Goal: Information Seeking & Learning: Learn about a topic

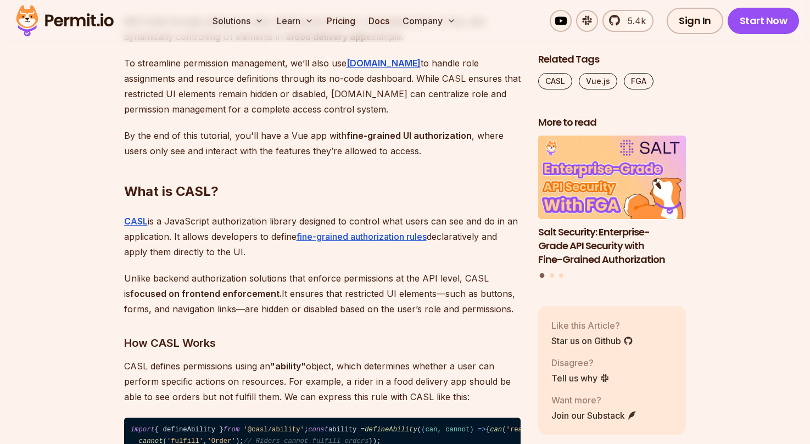
scroll to position [941, 0]
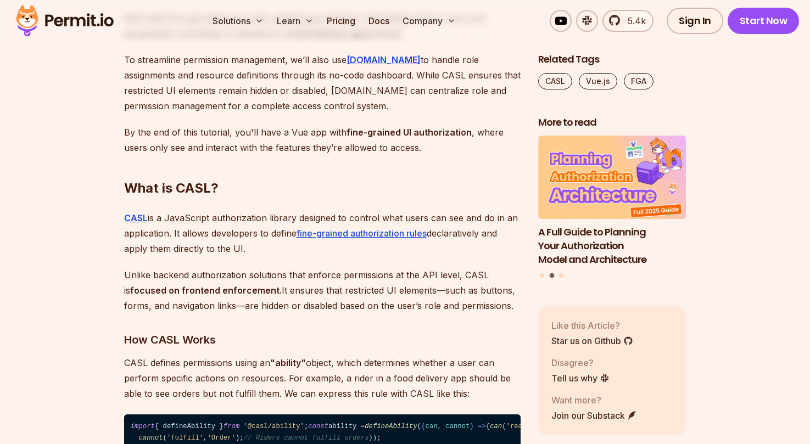
click at [88, 26] on img at bounding box center [65, 20] width 108 height 37
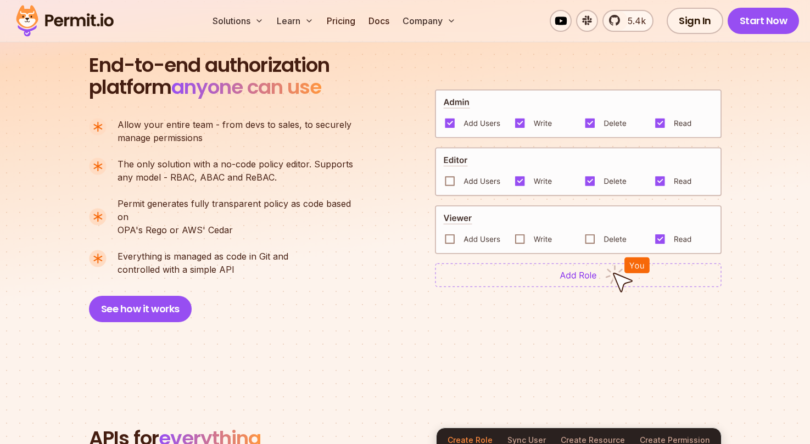
scroll to position [773, 0]
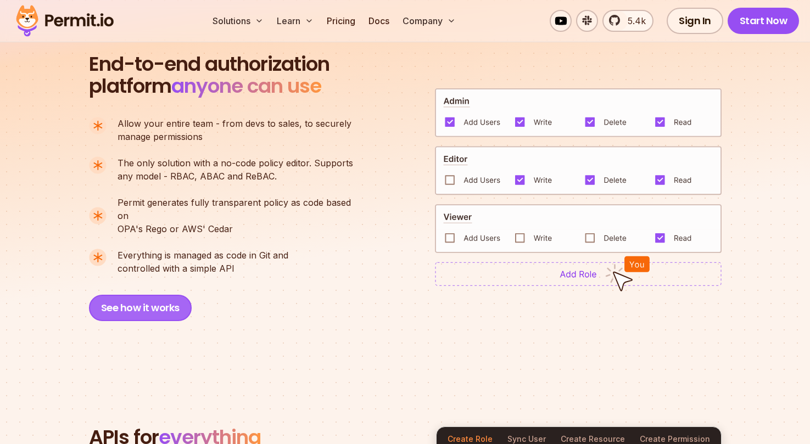
click at [138, 295] on button "See how it works" at bounding box center [140, 308] width 103 height 26
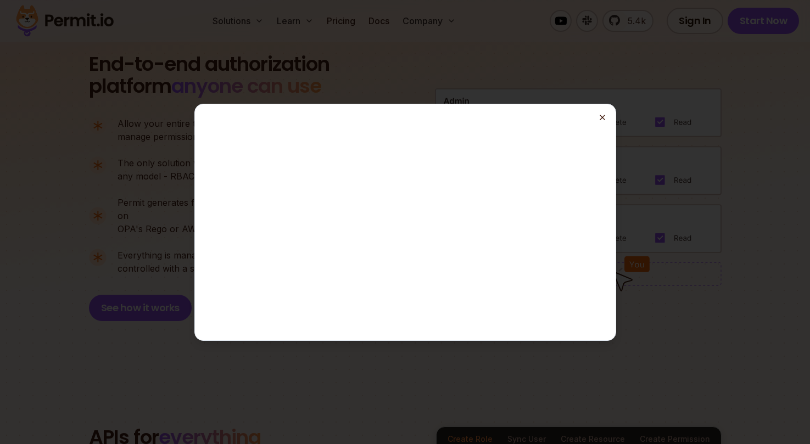
click at [602, 115] on icon "button" at bounding box center [602, 117] width 9 height 9
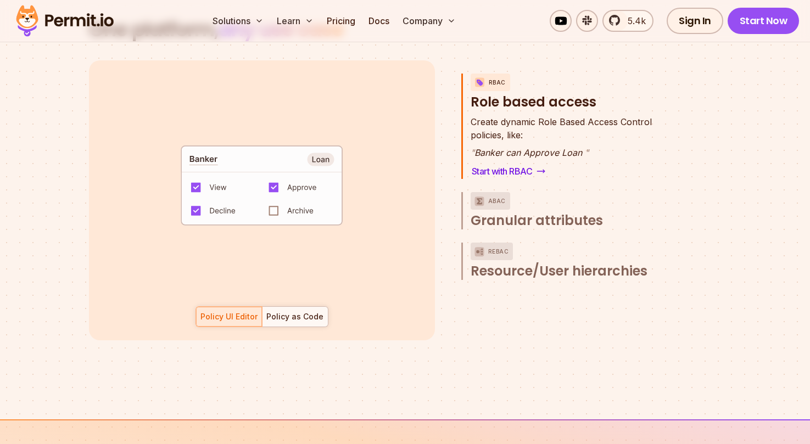
scroll to position [1607, 0]
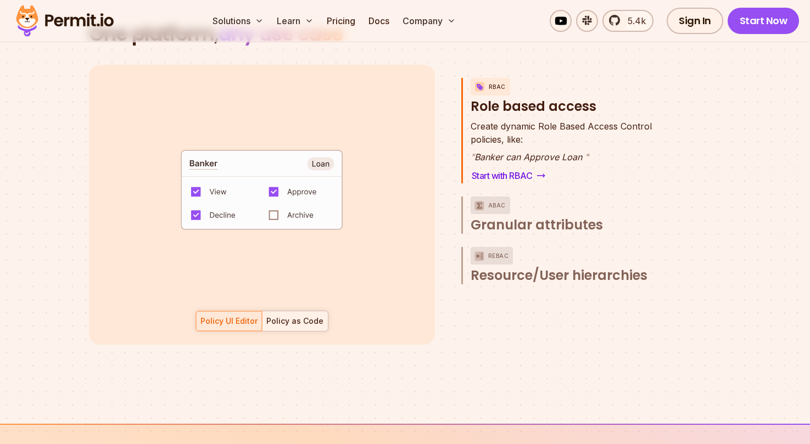
click at [300, 316] on div "Policy as Code" at bounding box center [294, 321] width 57 height 11
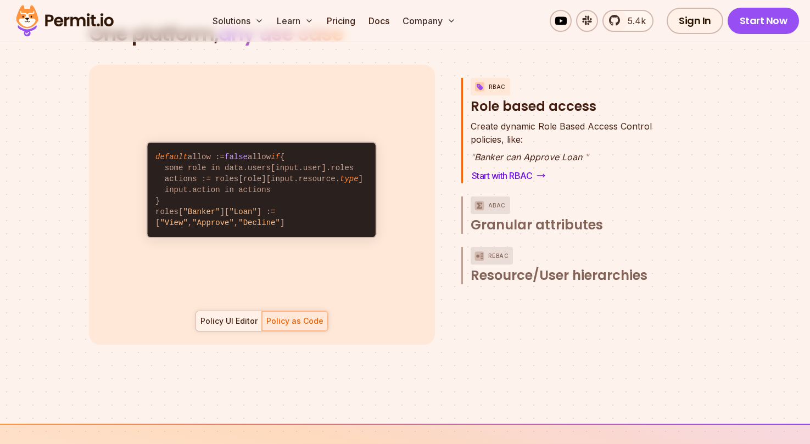
click at [247, 316] on div "Policy UI Editor" at bounding box center [228, 321] width 57 height 11
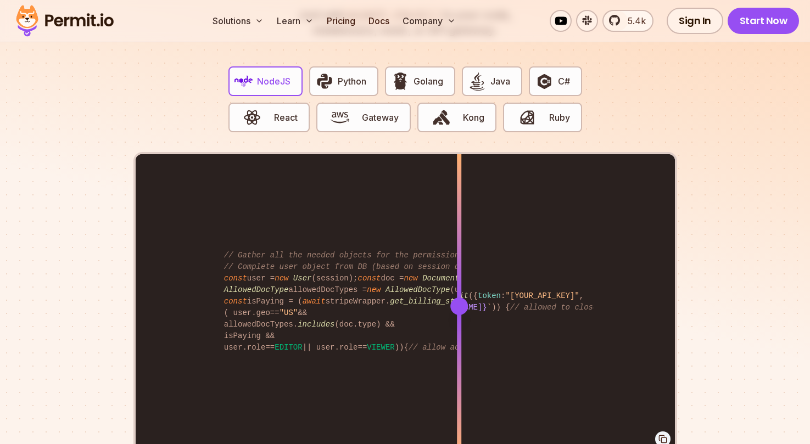
scroll to position [2158, 0]
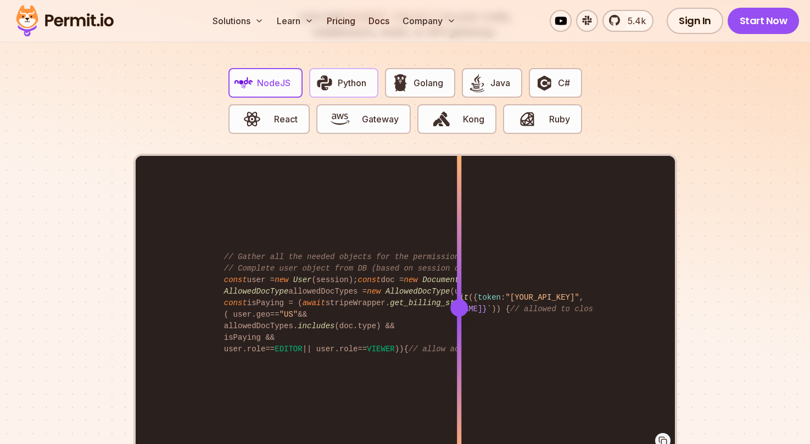
click at [345, 76] on span "Python" at bounding box center [352, 82] width 29 height 13
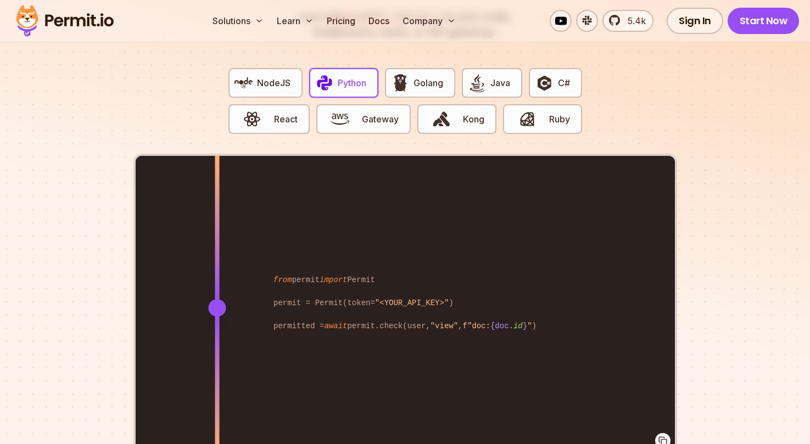
drag, startPoint x: 458, startPoint y: 294, endPoint x: 217, endPoint y: 304, distance: 241.2
click at [217, 304] on div at bounding box center [217, 307] width 4 height 303
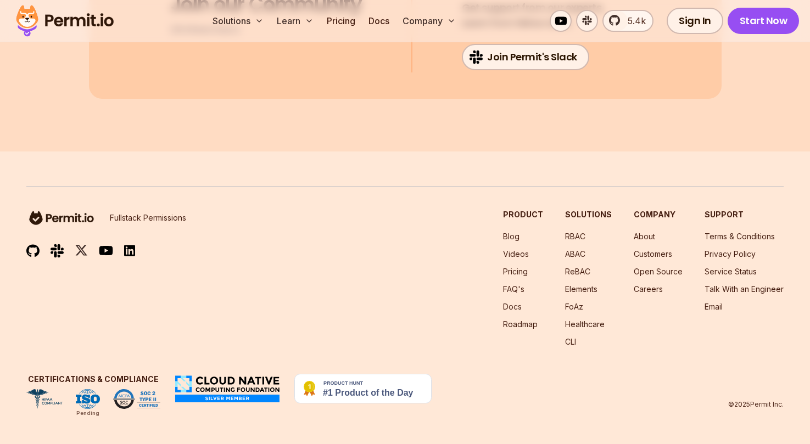
scroll to position [5931, 0]
click at [522, 271] on link "Pricing" at bounding box center [515, 271] width 25 height 9
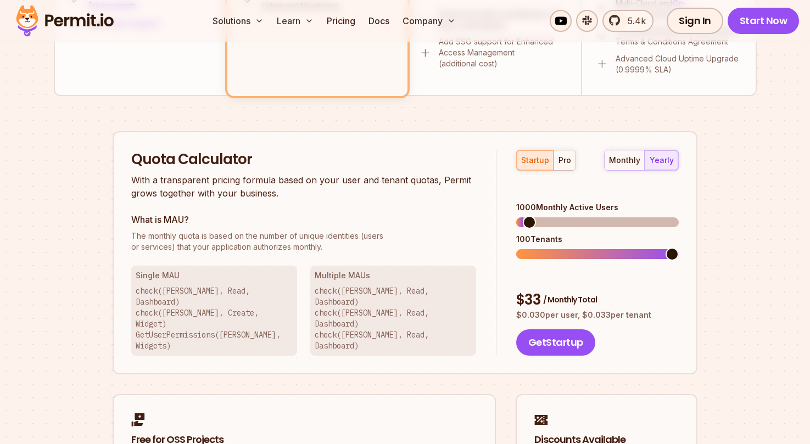
scroll to position [615, 0]
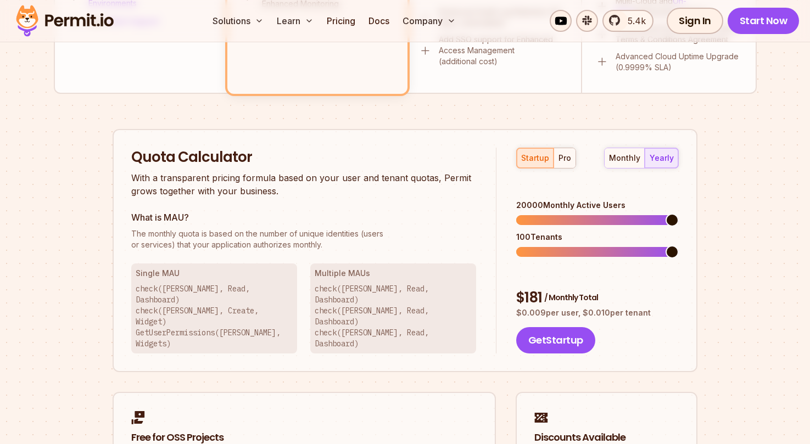
click at [679, 214] on span at bounding box center [671, 220] width 13 height 13
click at [706, 215] on div "Permit Pricing From Free to Predictable Scaling From a startup with 100 users t…" at bounding box center [405, 38] width 703 height 1039
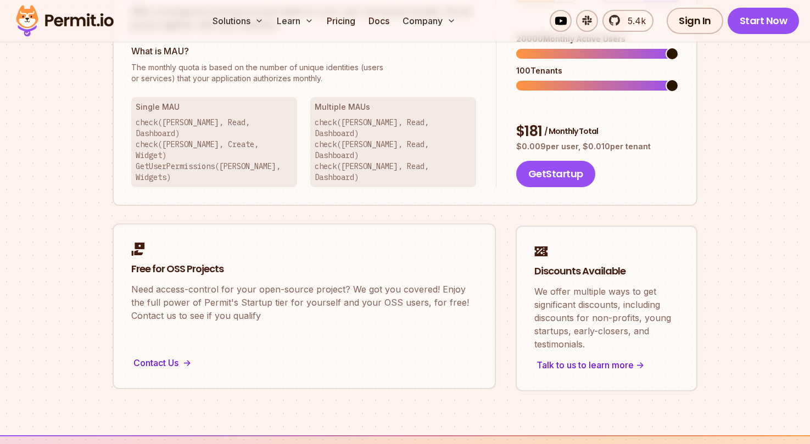
scroll to position [817, 0]
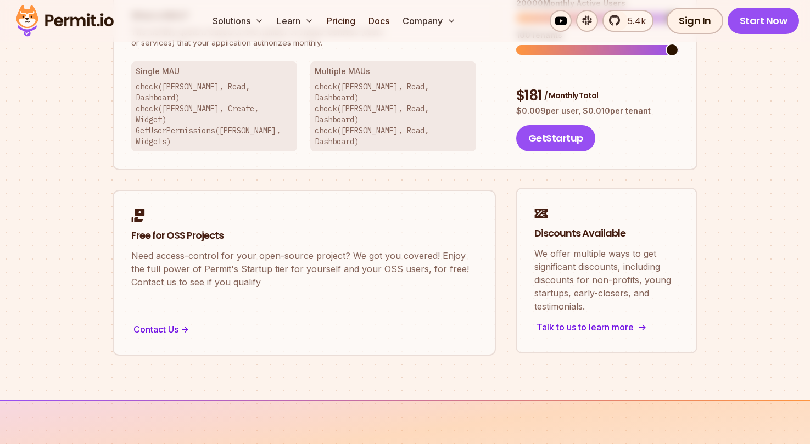
click at [578, 320] on div "Talk to us to learn more ->" at bounding box center [606, 327] width 144 height 15
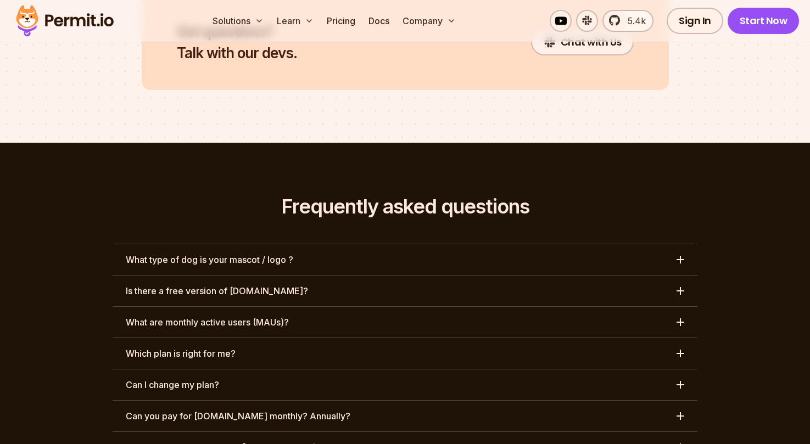
scroll to position [4992, 0]
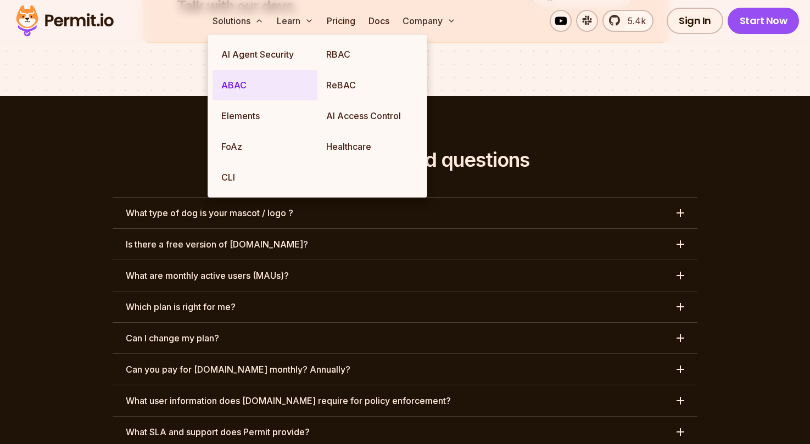
click at [237, 83] on link "ABAC" at bounding box center [264, 85] width 105 height 31
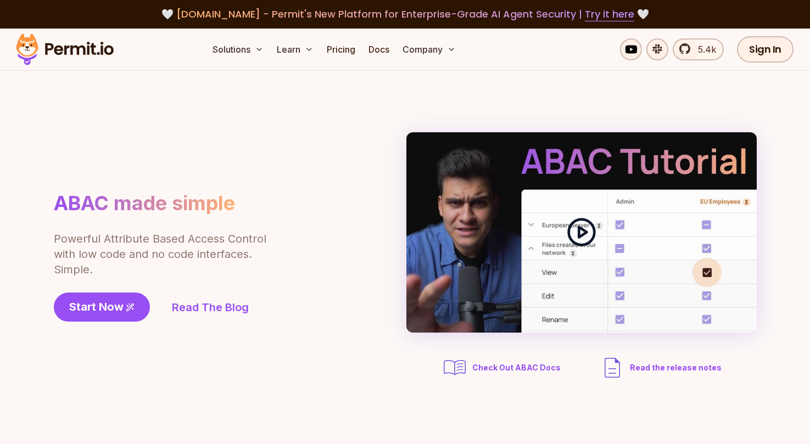
click at [579, 230] on polygon at bounding box center [583, 232] width 8 height 10
